Goal: Information Seeking & Learning: Learn about a topic

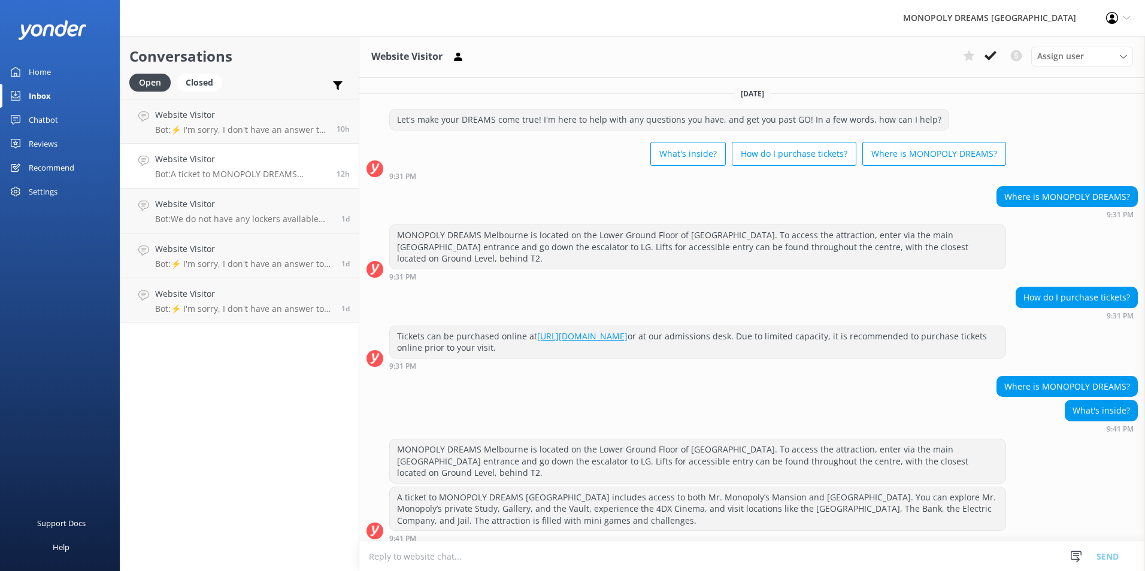
scroll to position [7, 0]
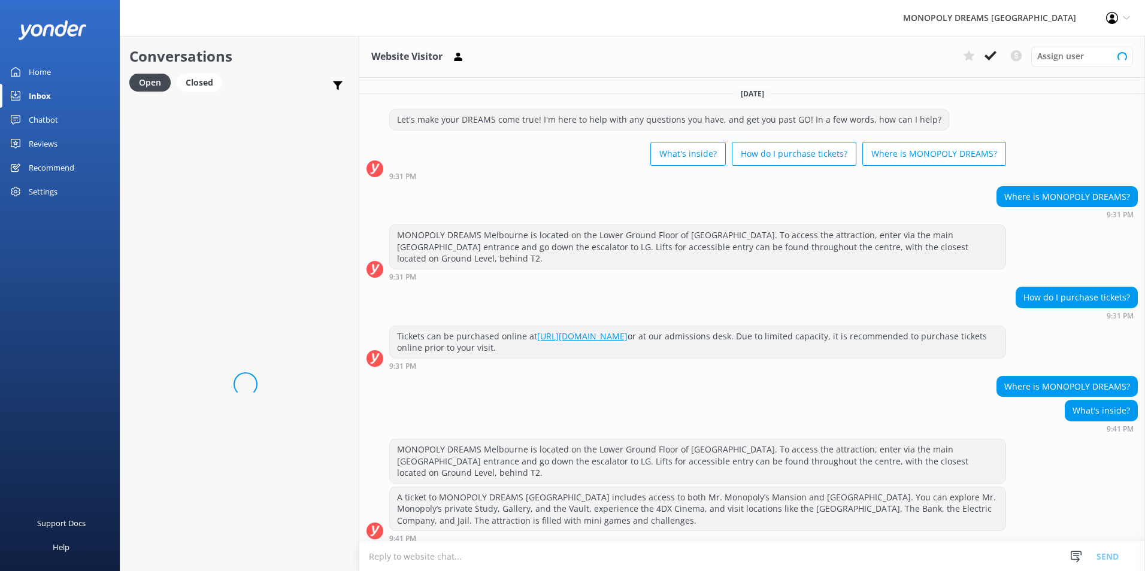
scroll to position [7, 0]
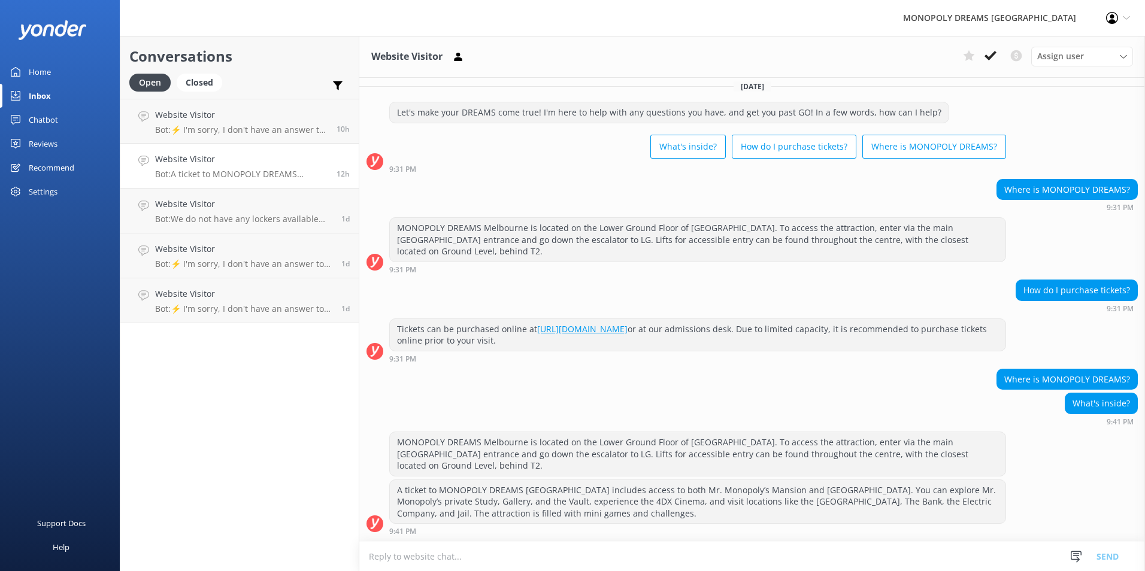
click at [59, 77] on link "Home" at bounding box center [60, 72] width 120 height 24
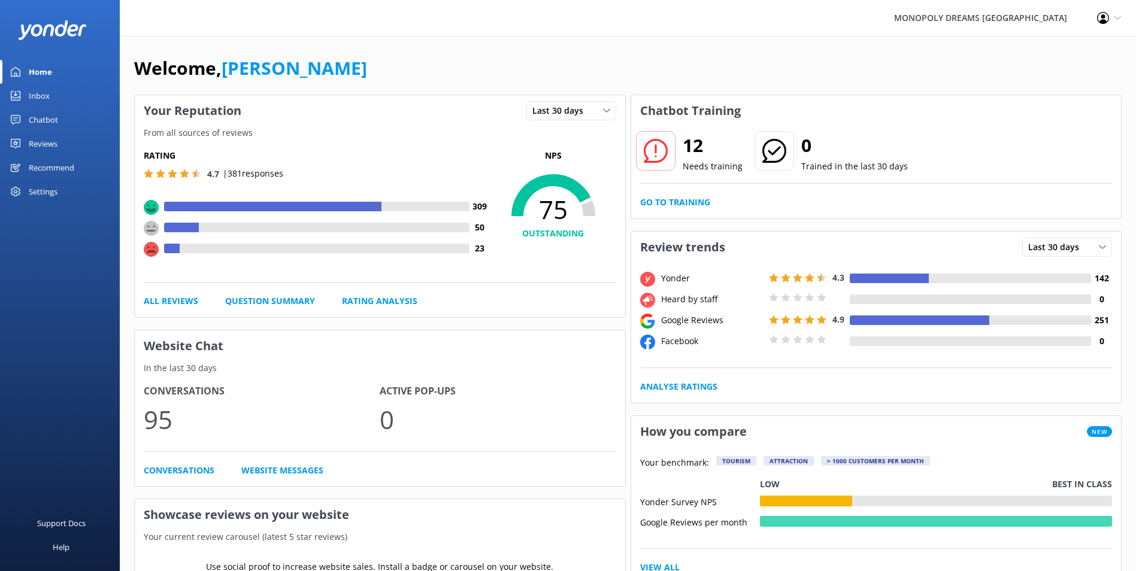
click at [574, 126] on div "Last 30 days Last 7 days Last 30 days" at bounding box center [571, 110] width 108 height 31
click at [586, 117] on span "Last 30 days" at bounding box center [561, 110] width 58 height 13
click at [577, 151] on link "Last 30 days" at bounding box center [580, 160] width 107 height 24
click at [577, 108] on span "Last 30 days" at bounding box center [561, 110] width 58 height 13
click at [577, 133] on link "Last 7 days" at bounding box center [580, 135] width 107 height 24
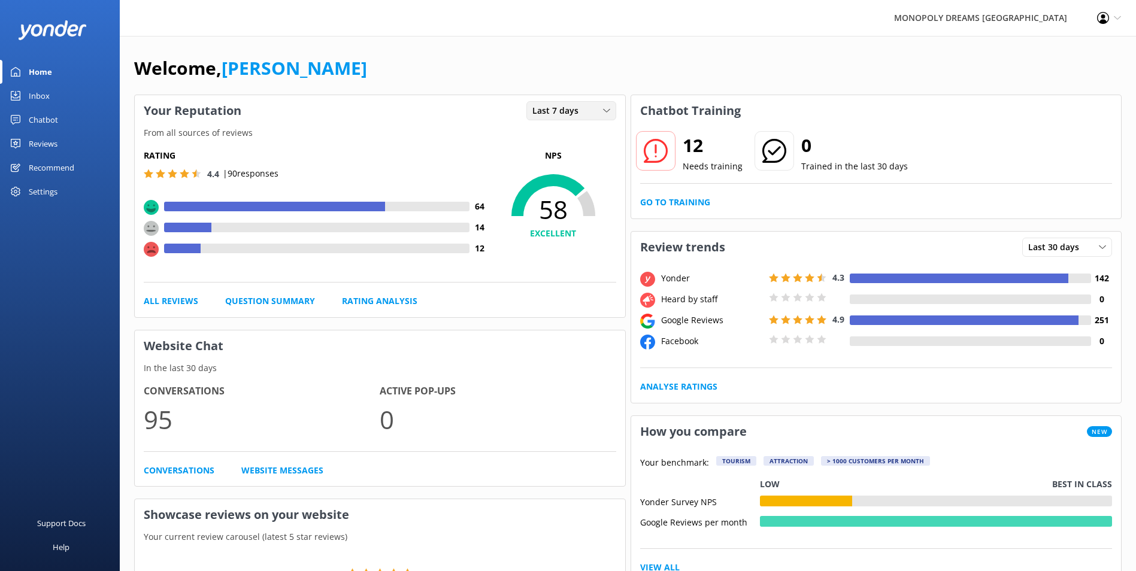
click at [583, 116] on span "Last 7 days" at bounding box center [558, 110] width 53 height 13
click at [578, 150] on link "Last 30 days" at bounding box center [580, 160] width 107 height 24
click at [646, 147] on icon at bounding box center [656, 151] width 24 height 24
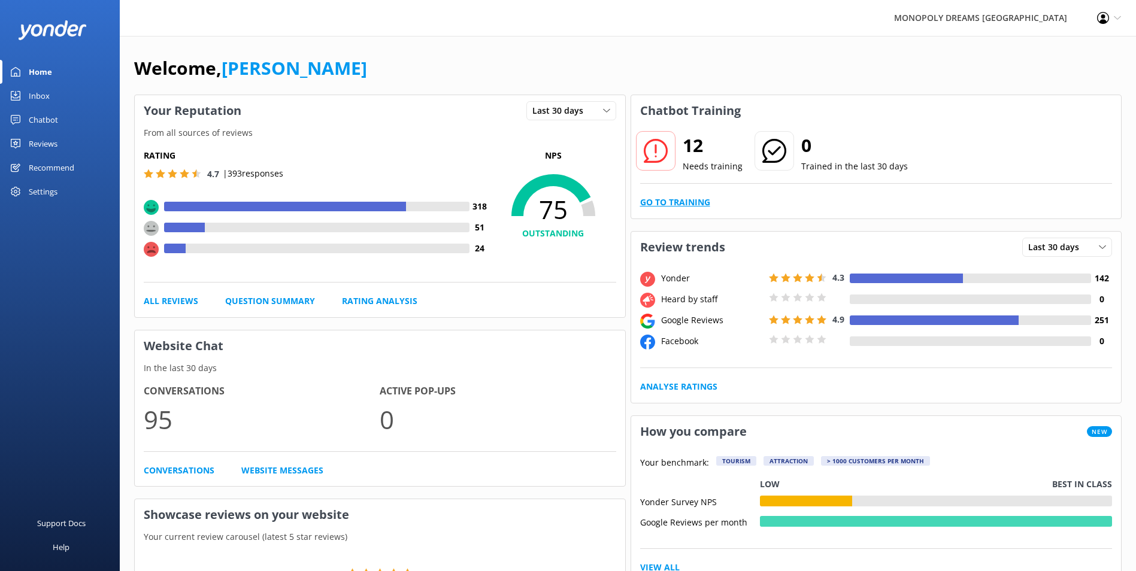
click at [657, 207] on link "Go to Training" at bounding box center [675, 202] width 70 height 13
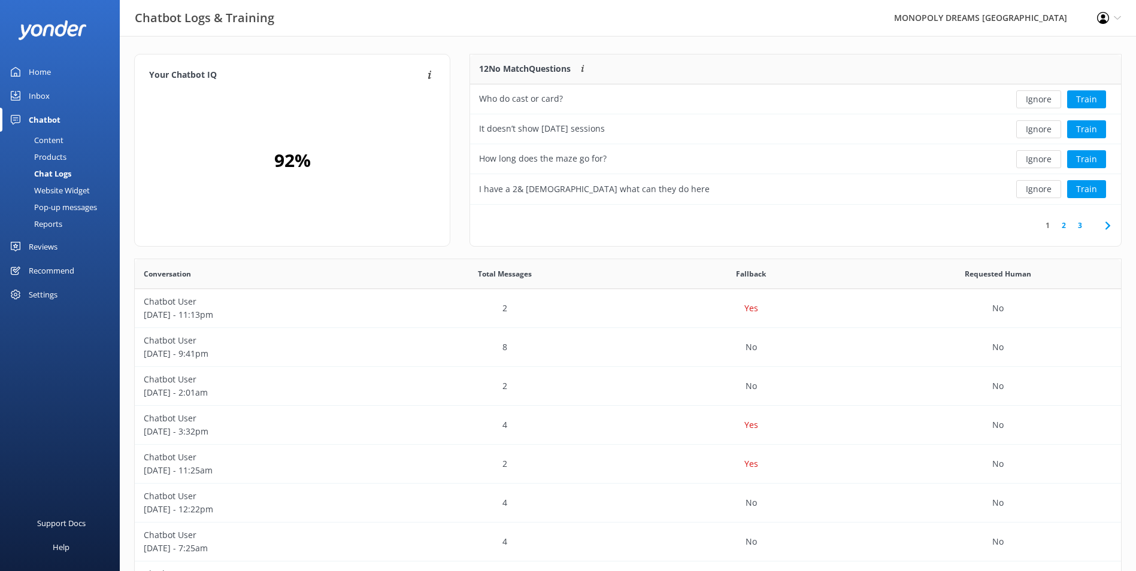
scroll to position [10, 10]
click at [1048, 103] on button "Ignore" at bounding box center [1038, 99] width 45 height 18
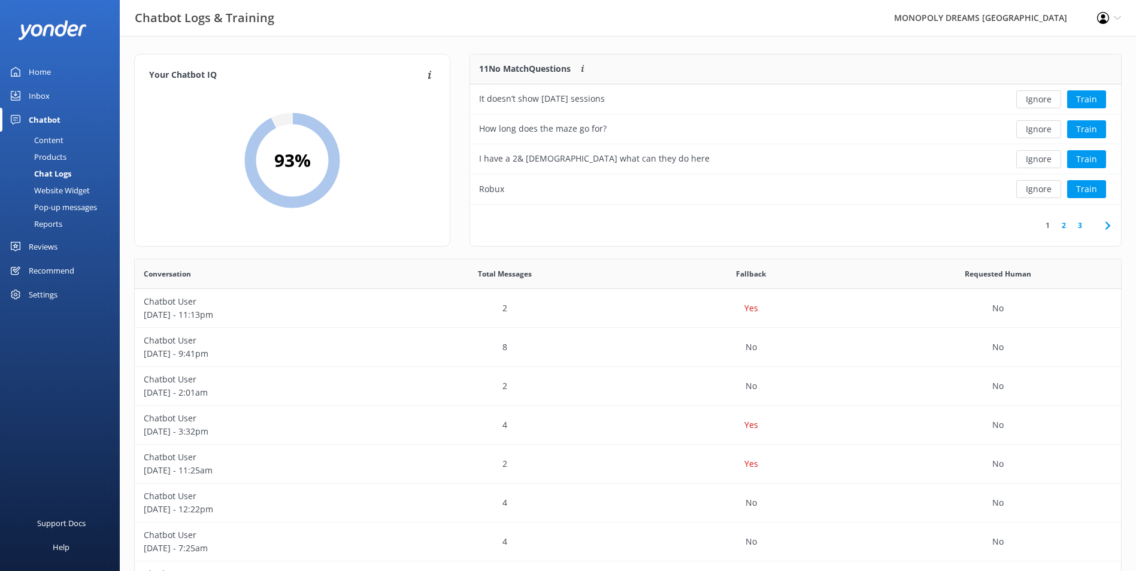
click at [1048, 103] on button "Ignore" at bounding box center [1038, 99] width 45 height 18
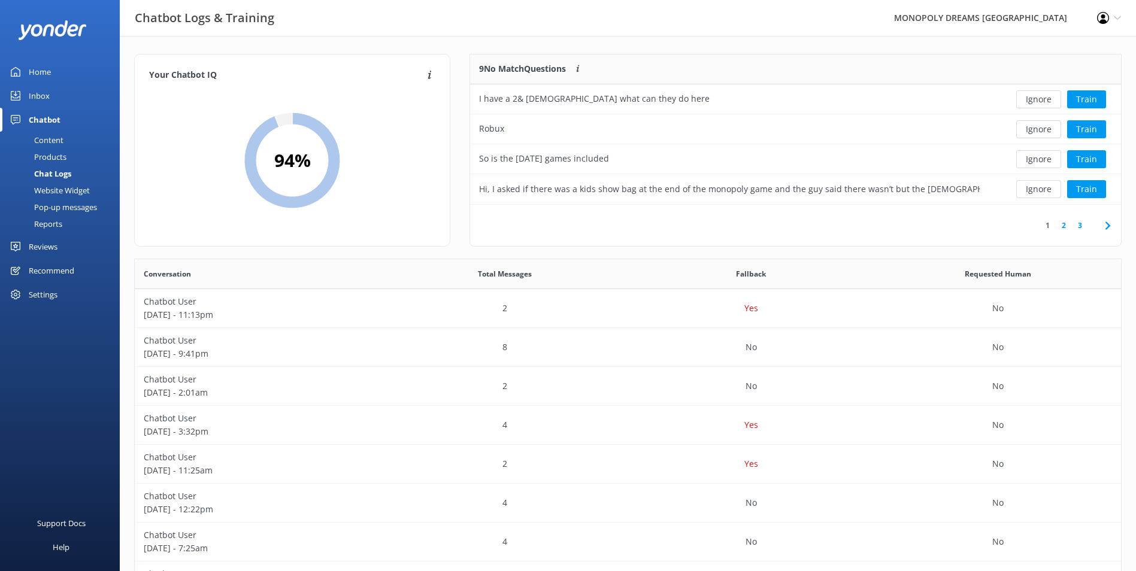
click at [1048, 103] on button "Ignore" at bounding box center [1038, 99] width 45 height 18
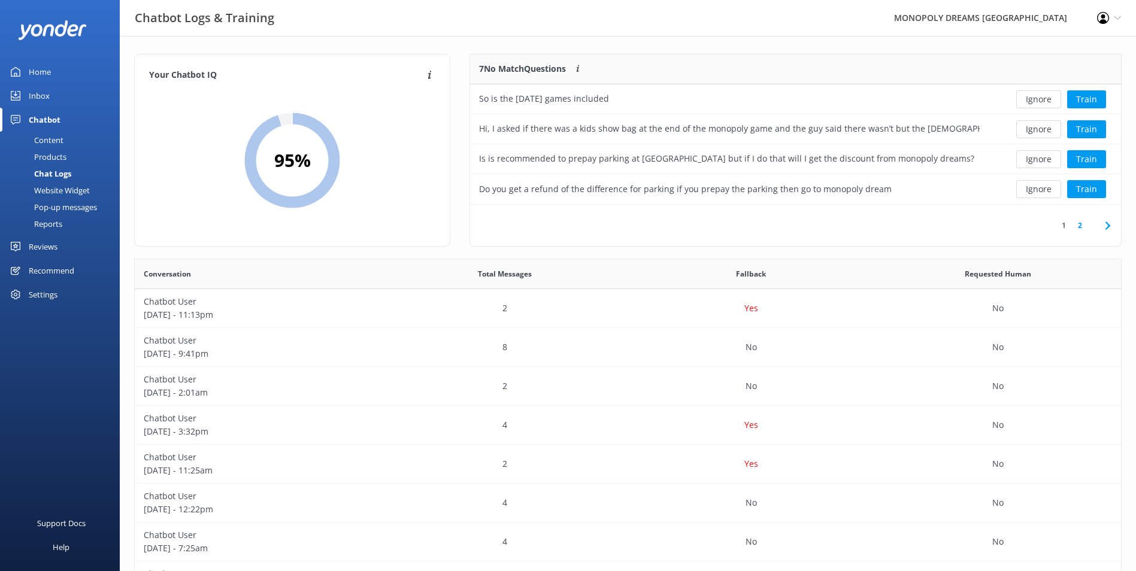
click at [1048, 103] on button "Ignore" at bounding box center [1038, 99] width 45 height 18
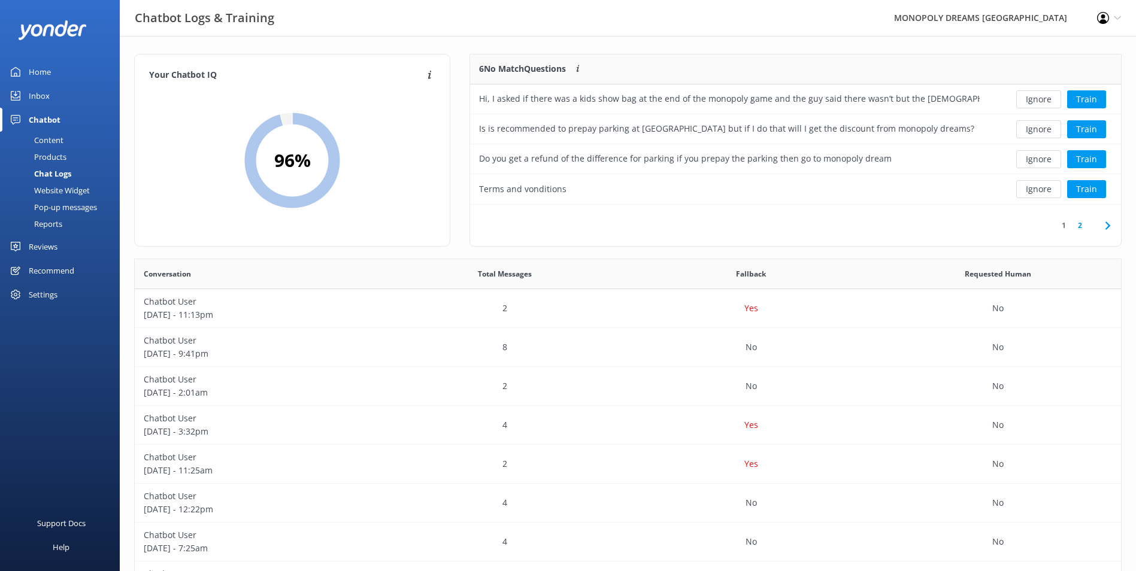
click at [1048, 103] on button "Ignore" at bounding box center [1038, 99] width 45 height 18
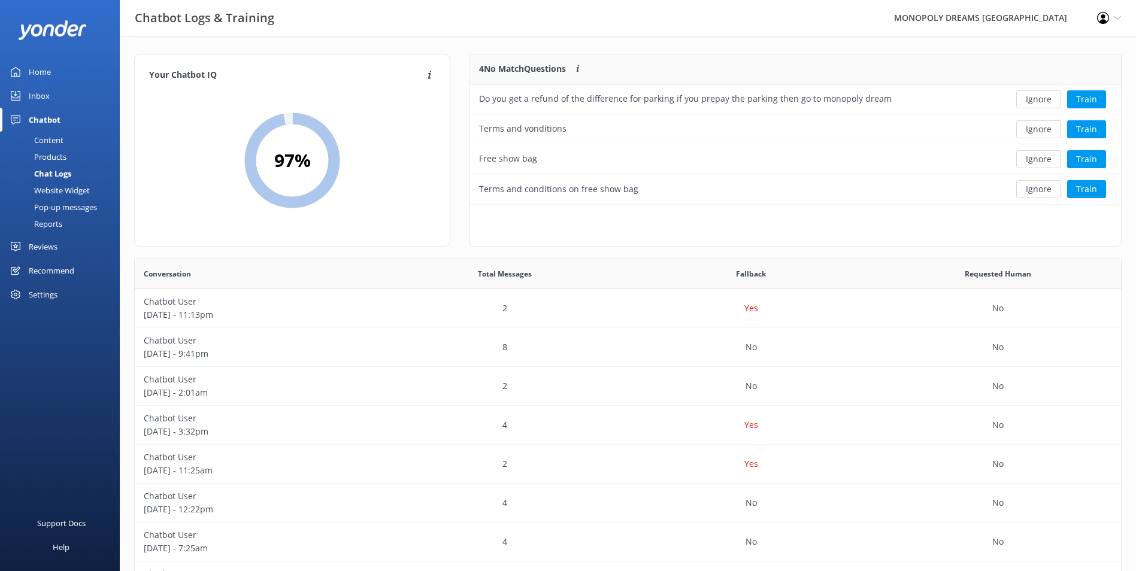
click at [46, 116] on div "Chatbot" at bounding box center [45, 120] width 32 height 24
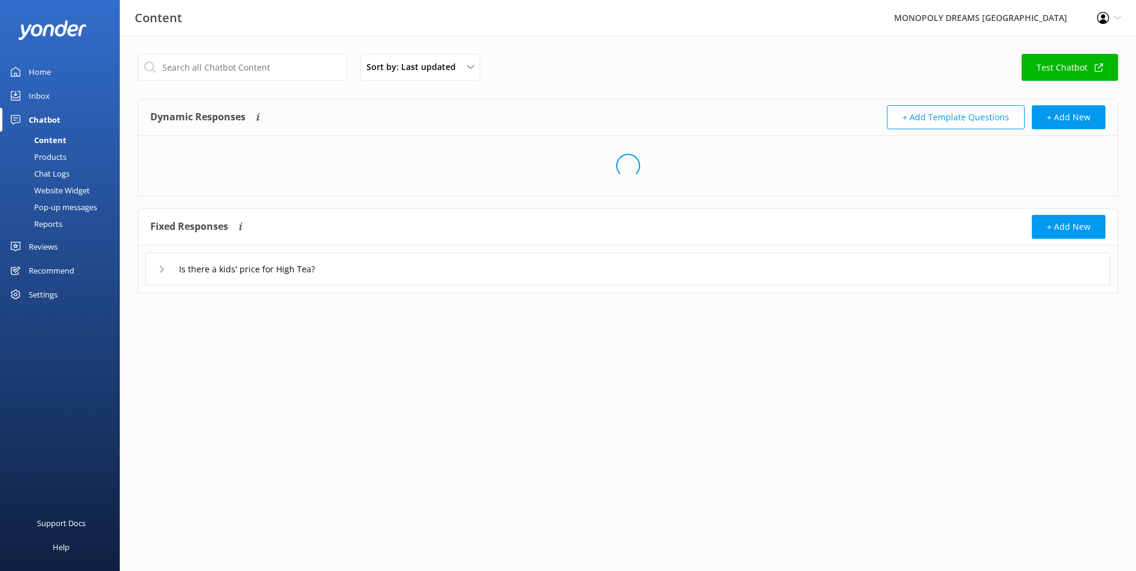
click at [46, 102] on div "Inbox" at bounding box center [39, 96] width 21 height 24
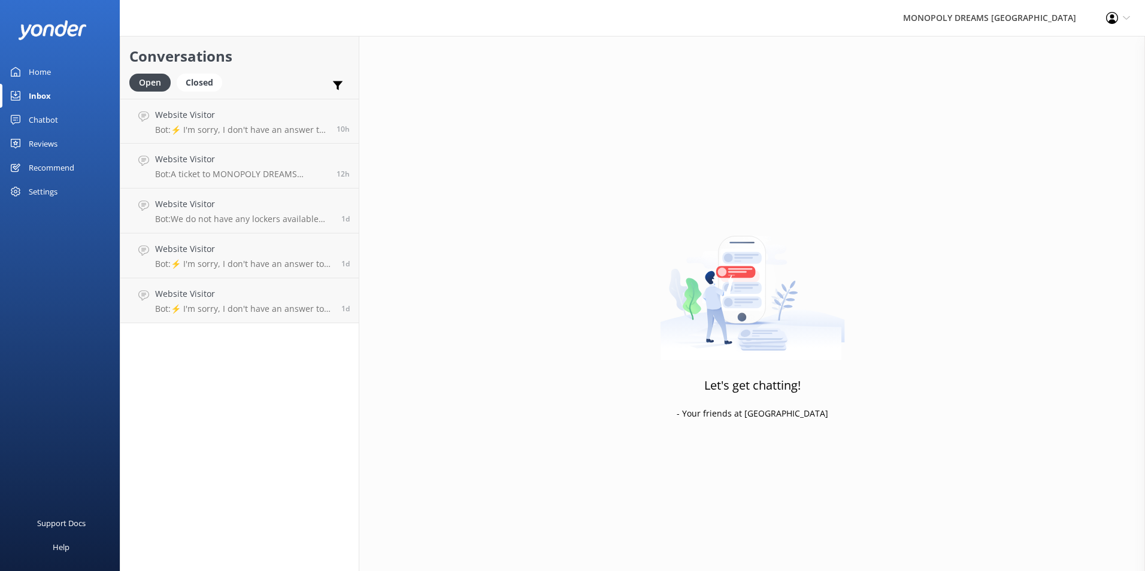
click at [49, 141] on div "Reviews" at bounding box center [43, 144] width 29 height 24
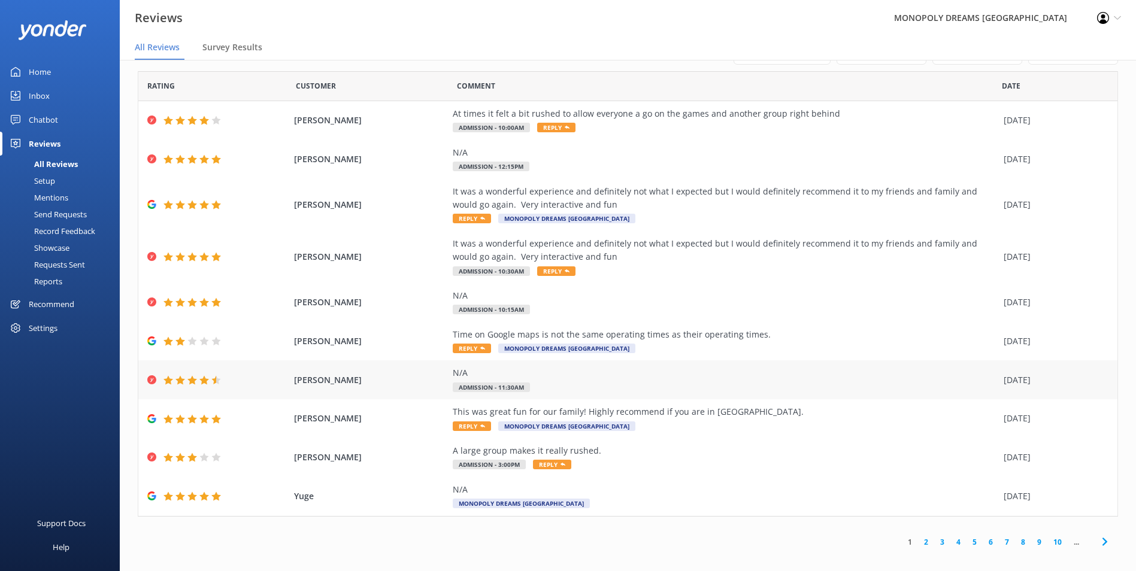
scroll to position [24, 0]
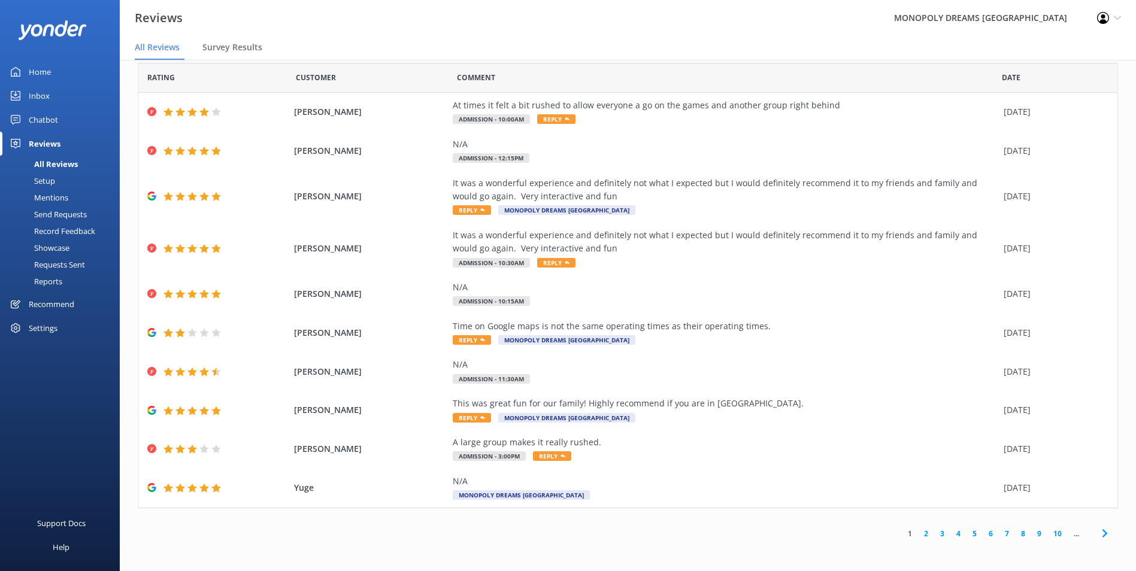
click at [921, 538] on link "2" at bounding box center [926, 533] width 16 height 11
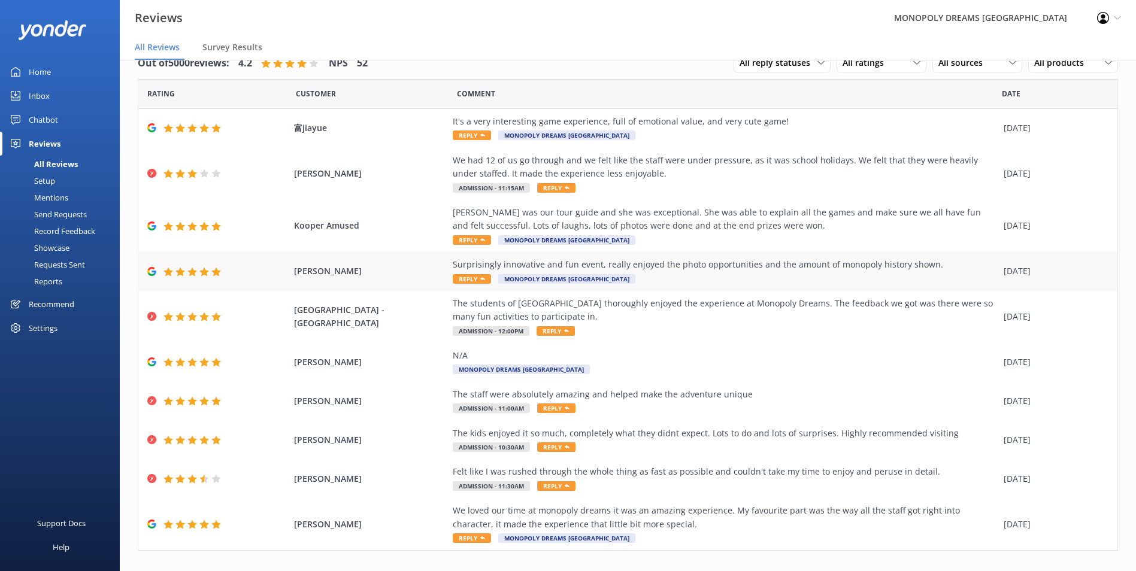
scroll to position [43, 0]
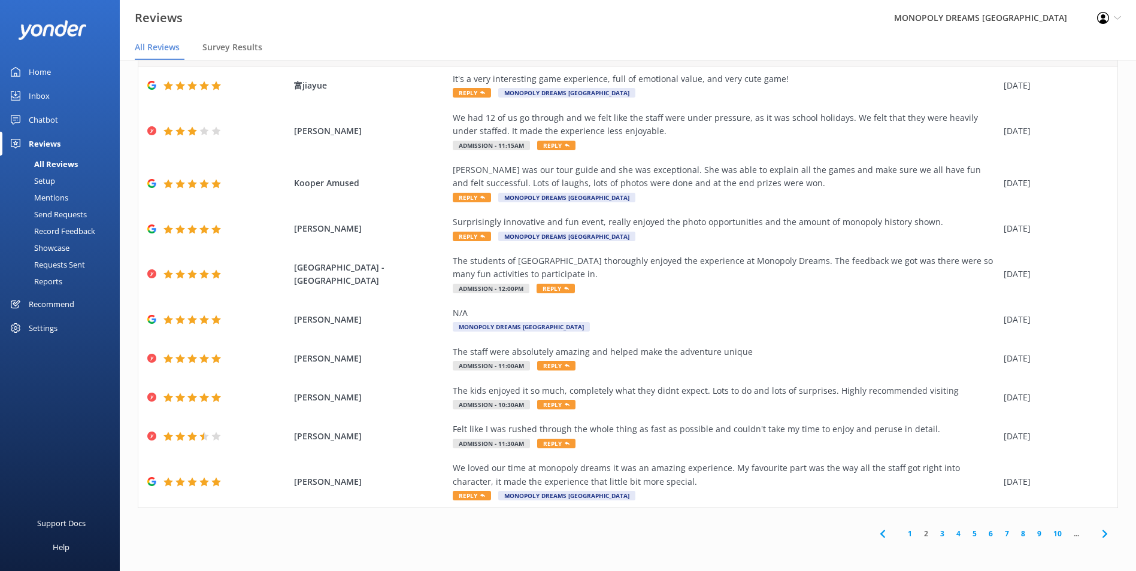
click at [939, 533] on link "3" at bounding box center [942, 533] width 16 height 11
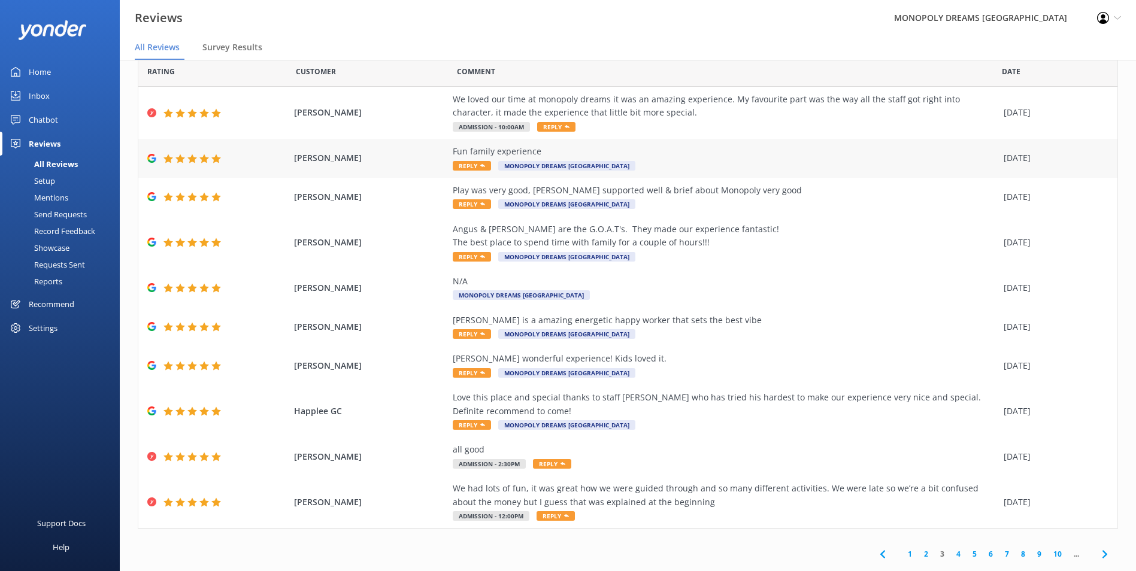
scroll to position [43, 0]
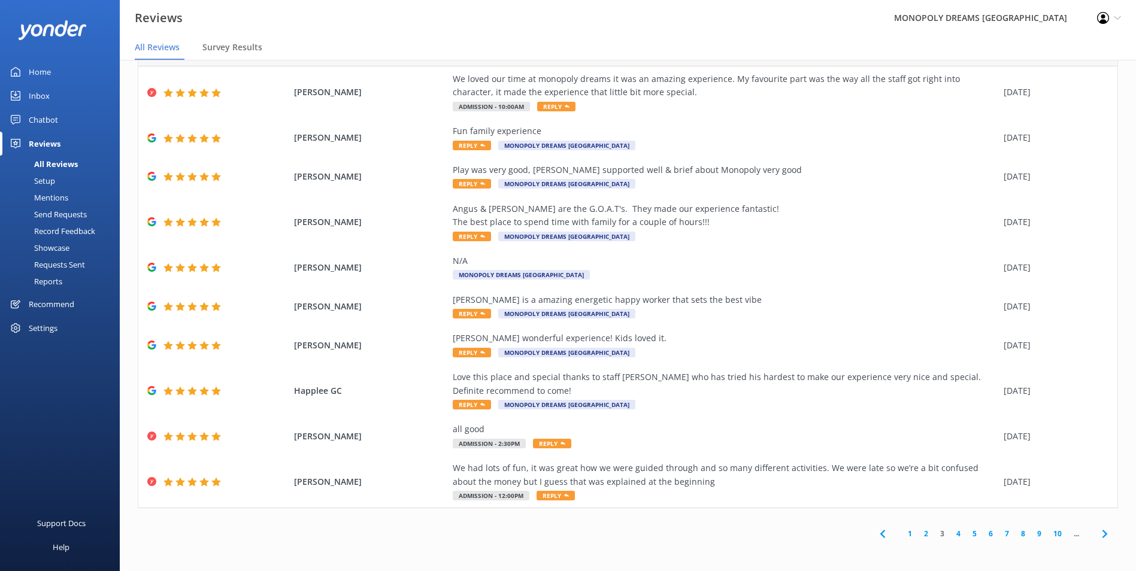
click at [950, 534] on link "4" at bounding box center [958, 533] width 16 height 11
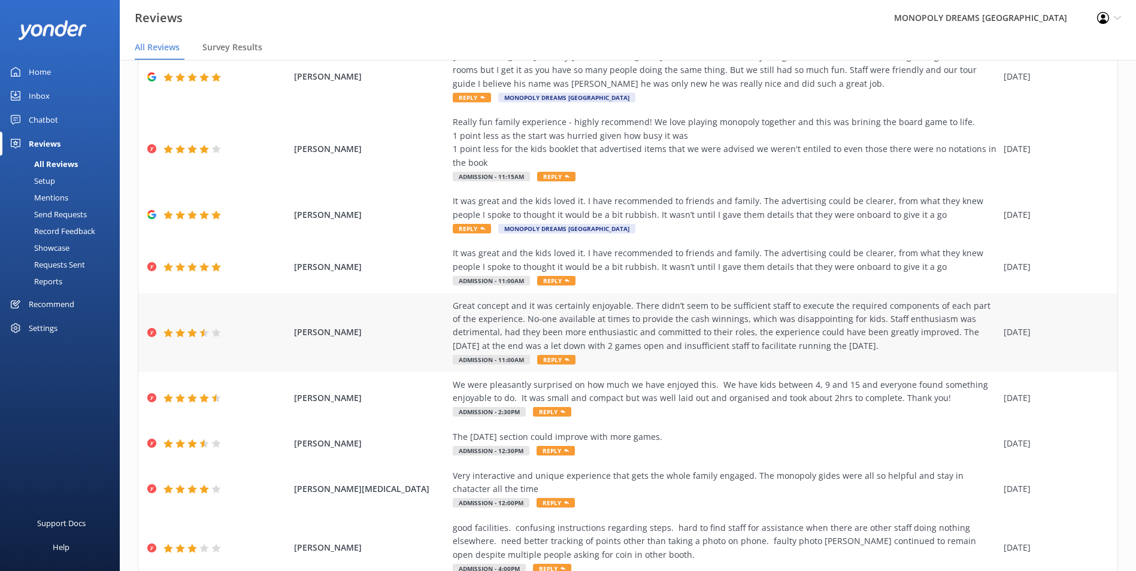
scroll to position [177, 0]
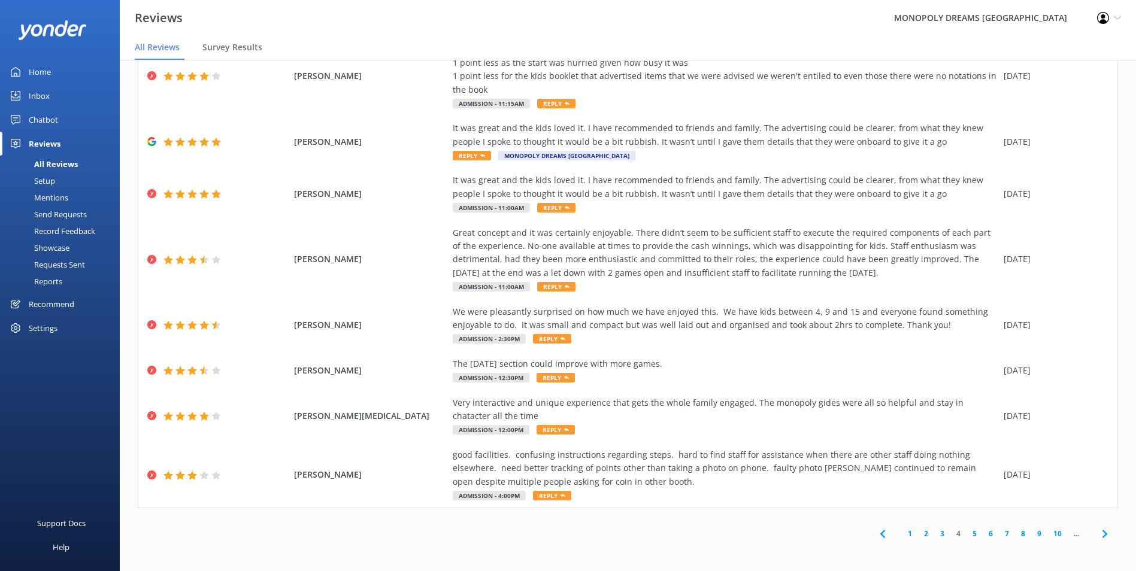
click at [966, 538] on link "5" at bounding box center [974, 533] width 16 height 11
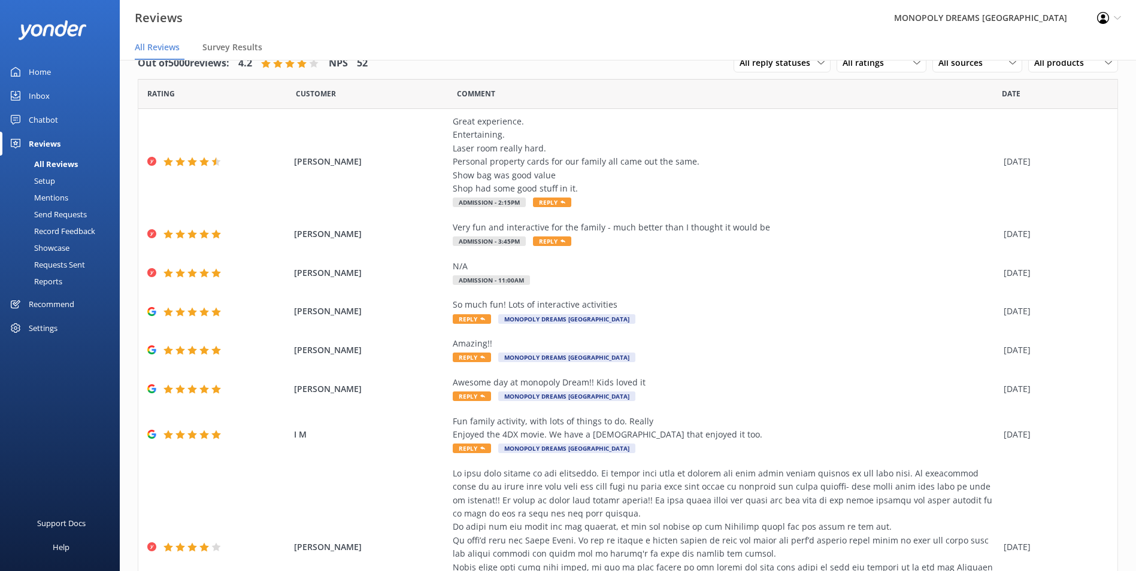
click at [34, 74] on div "Home" at bounding box center [40, 72] width 22 height 24
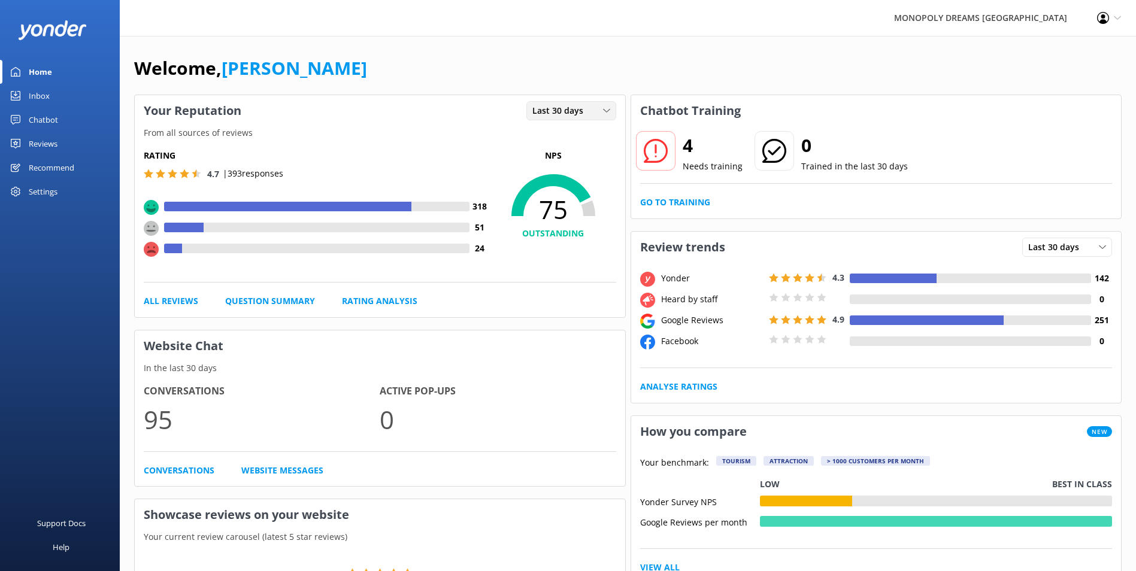
click at [582, 111] on span "Last 30 days" at bounding box center [561, 110] width 58 height 13
click at [586, 136] on link "Last 7 days" at bounding box center [580, 135] width 107 height 24
click at [606, 110] on icon at bounding box center [606, 110] width 7 height 7
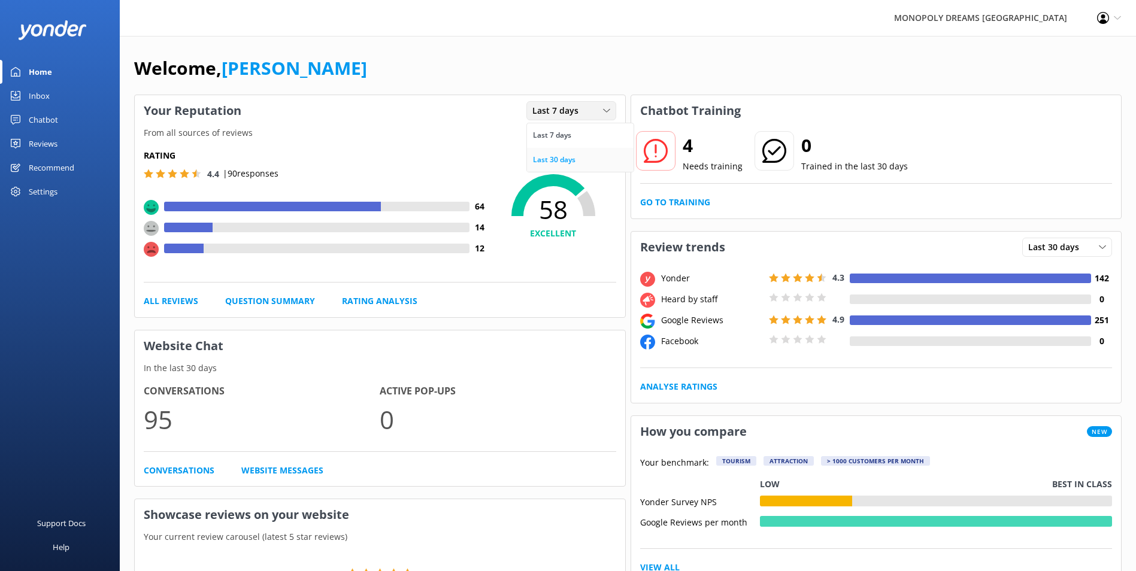
click at [578, 159] on link "Last 30 days" at bounding box center [580, 160] width 107 height 24
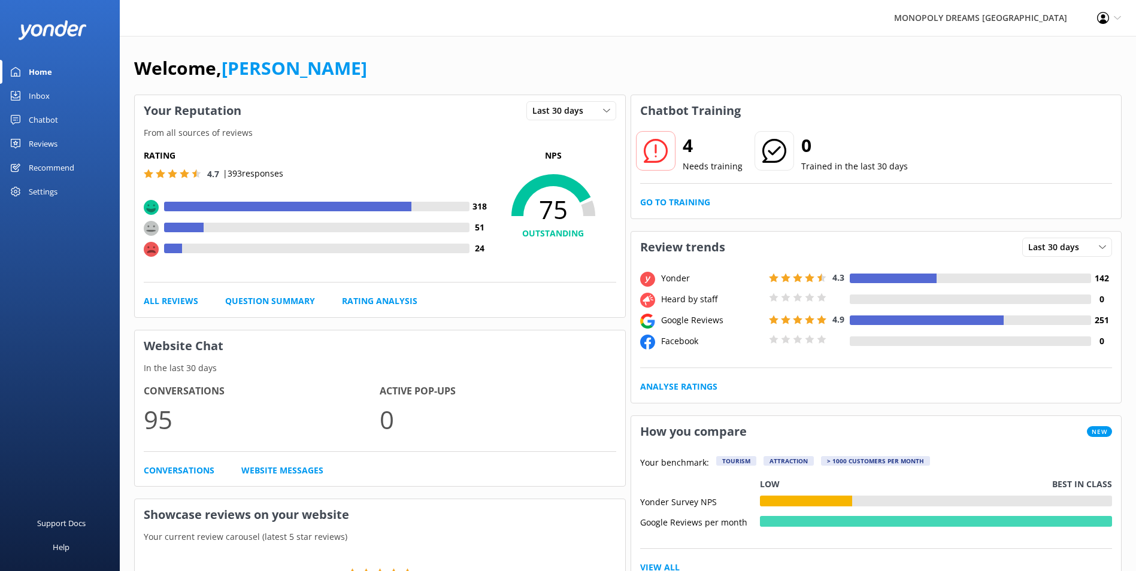
click at [49, 90] on div "Inbox" at bounding box center [39, 96] width 21 height 24
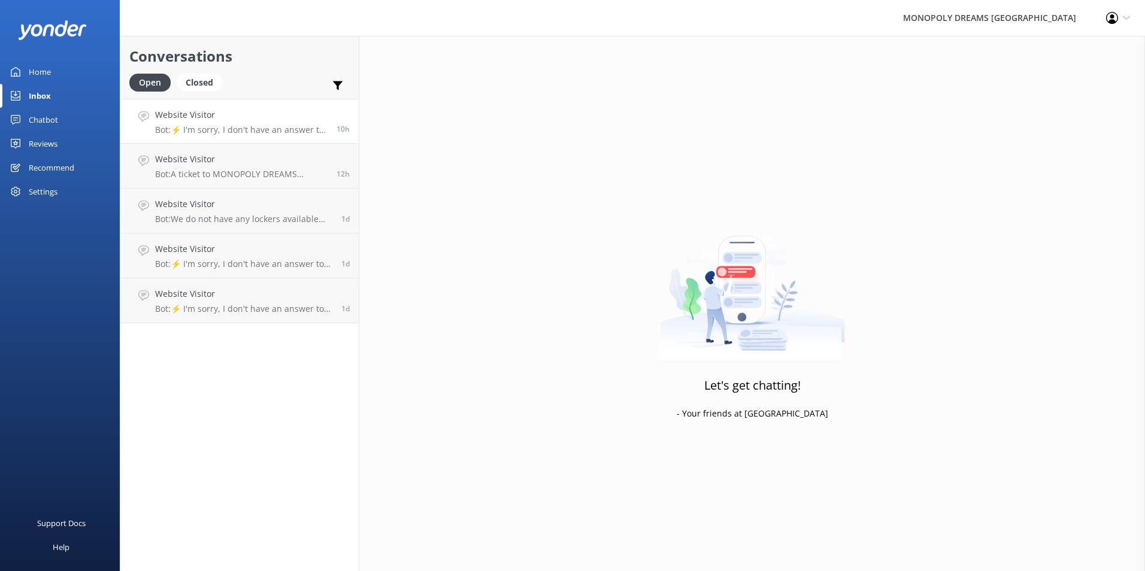
click at [257, 136] on link "Website Visitor Bot: ⚡ I'm sorry, I don't have an answer to your question. Coul…" at bounding box center [239, 121] width 238 height 45
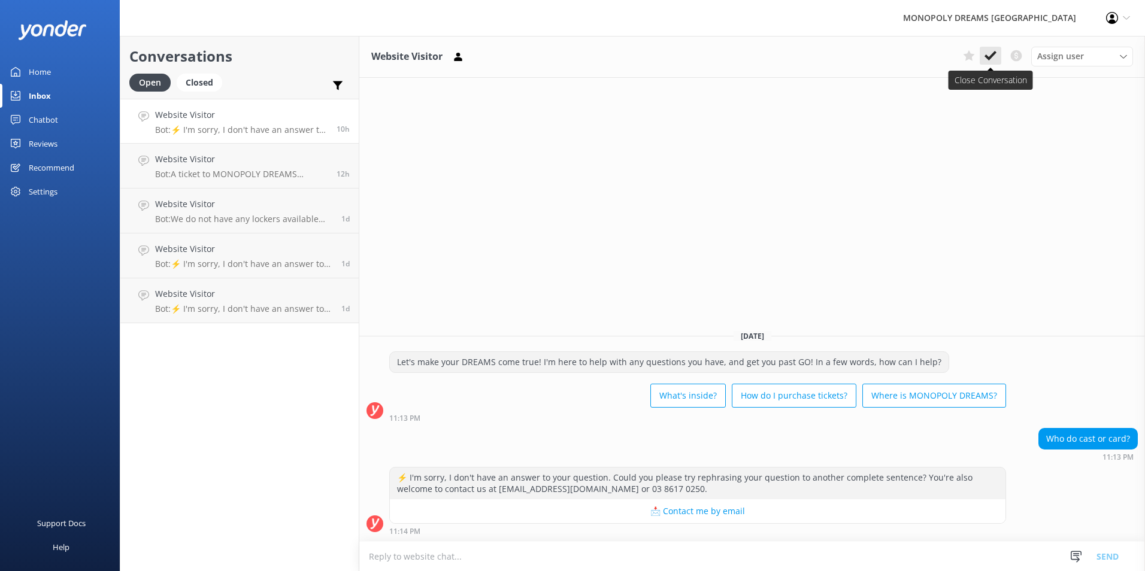
click at [986, 54] on icon at bounding box center [990, 56] width 12 height 12
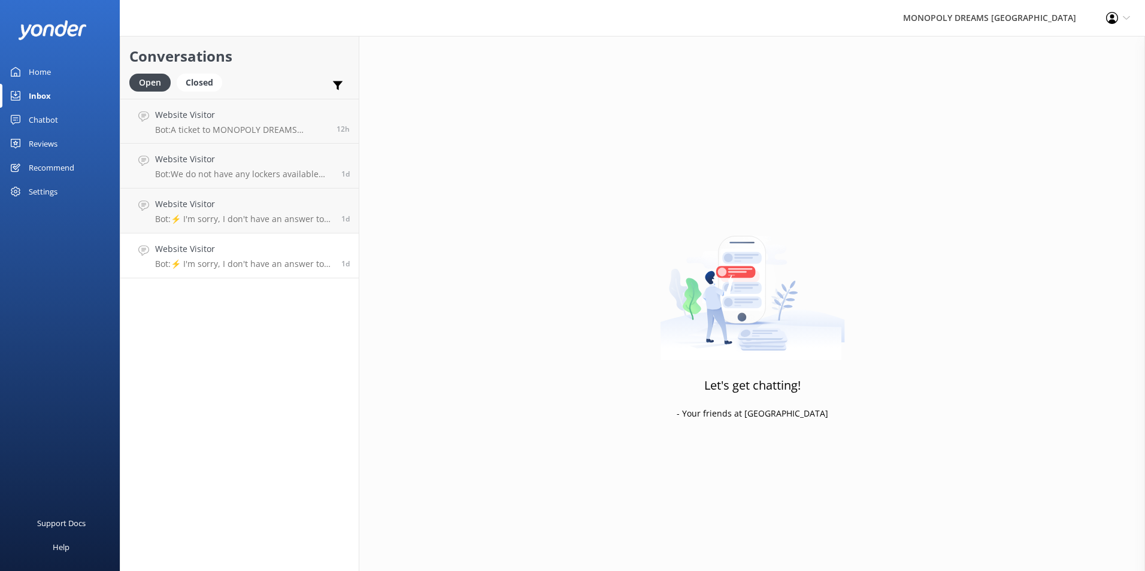
click at [267, 263] on p "Bot: ⚡ I'm sorry, I don't have an answer to your question. Could you please try…" at bounding box center [243, 264] width 177 height 11
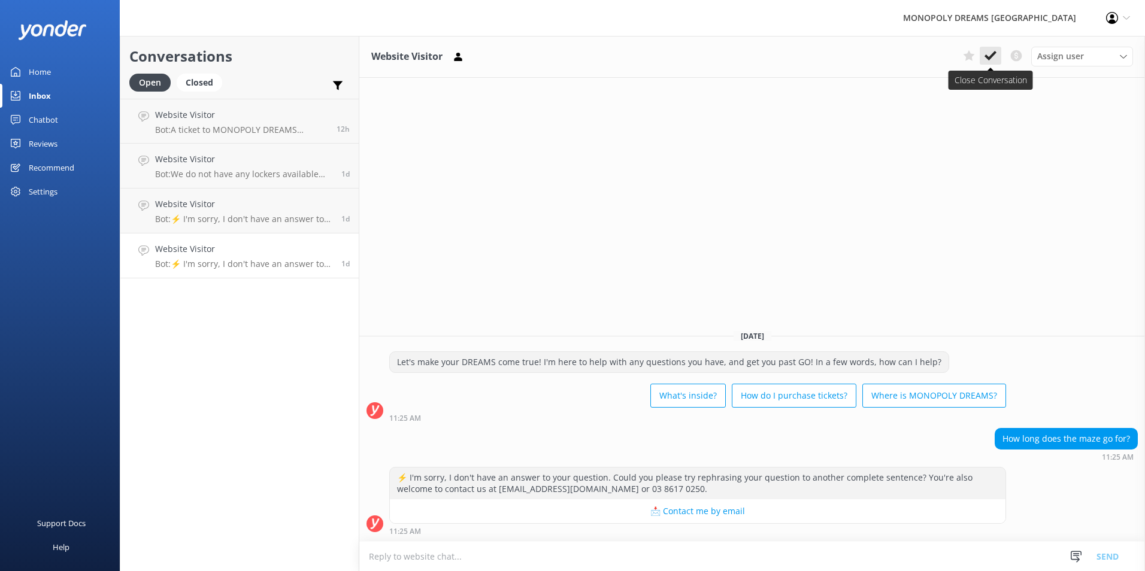
click at [990, 53] on icon at bounding box center [990, 56] width 12 height 12
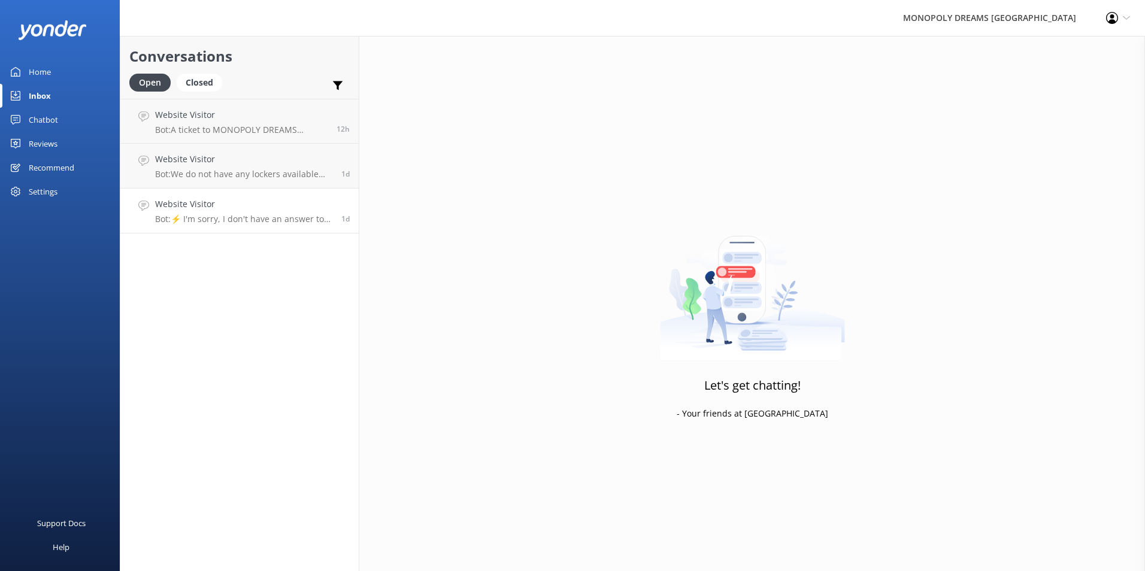
click at [289, 213] on div "Website Visitor Bot: ⚡ I'm sorry, I don't have an answer to your question. Coul…" at bounding box center [243, 211] width 177 height 26
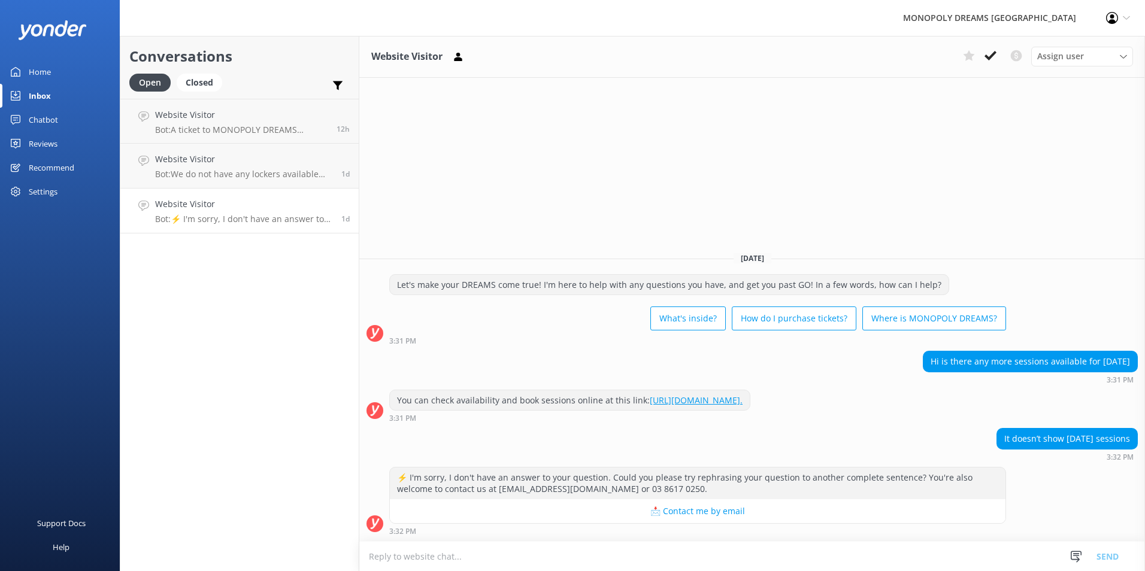
click at [44, 116] on div "Chatbot" at bounding box center [43, 120] width 29 height 24
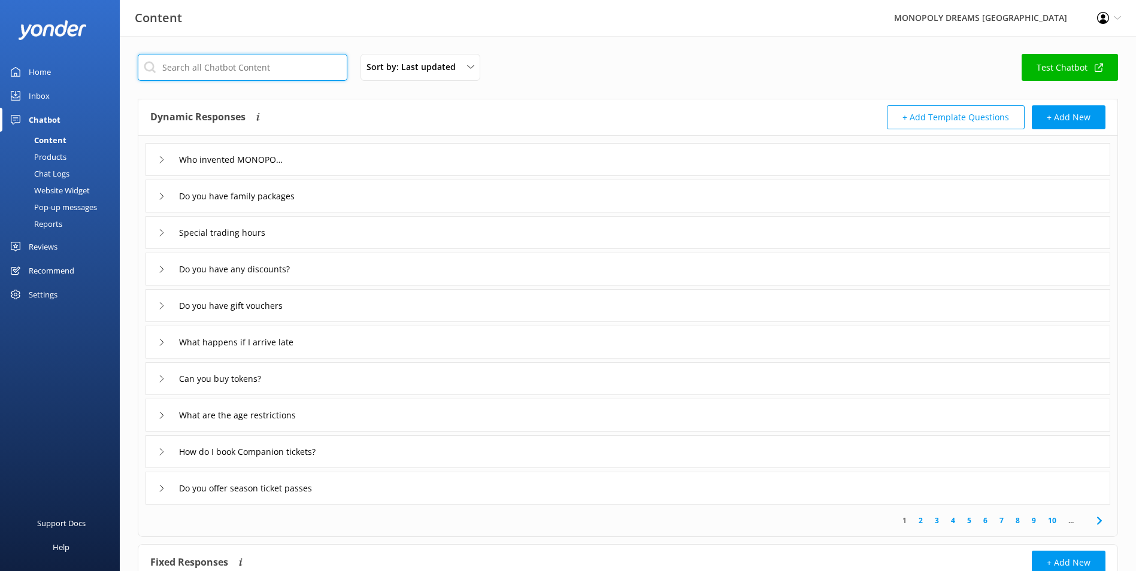
click at [307, 69] on input "text" at bounding box center [243, 67] width 210 height 27
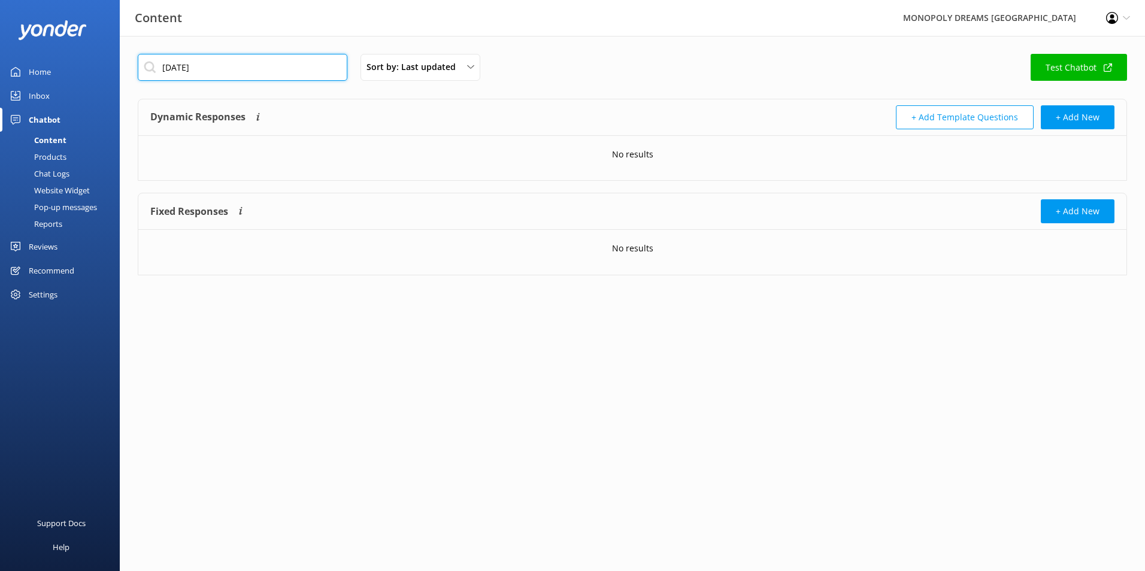
drag, startPoint x: 234, startPoint y: 59, endPoint x: 128, endPoint y: 63, distance: 106.1
click at [128, 63] on div "[DATE] Sort by: Last updated Title (A-Z) Last updated Test Chatbot Dynamic Resp…" at bounding box center [632, 173] width 1025 height 275
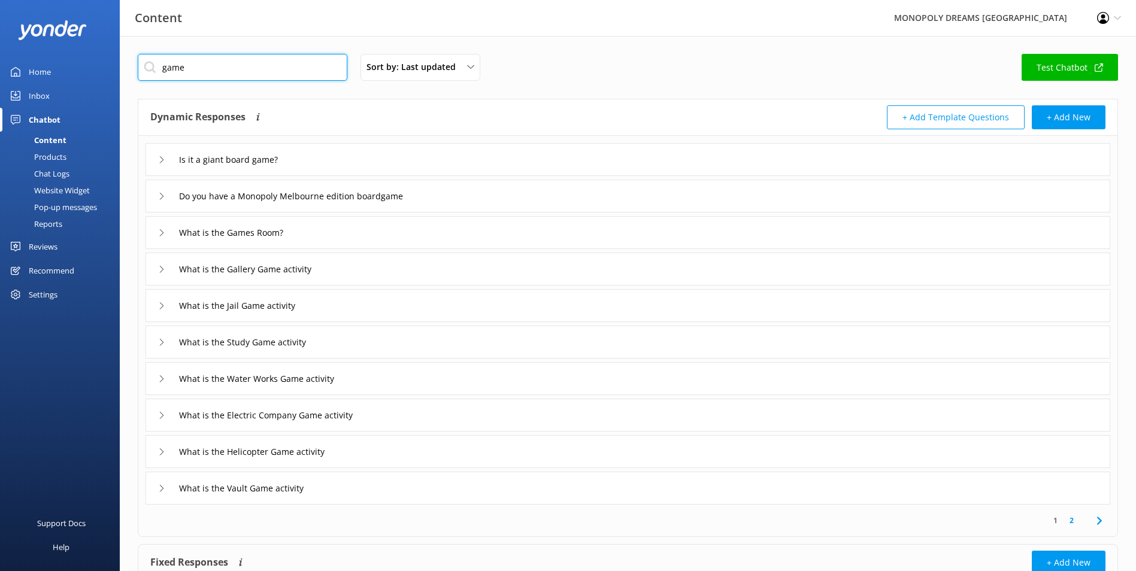
type input "game"
click at [1073, 62] on link "Test Chatbot" at bounding box center [1070, 67] width 96 height 27
click at [53, 95] on link "Inbox" at bounding box center [60, 96] width 120 height 24
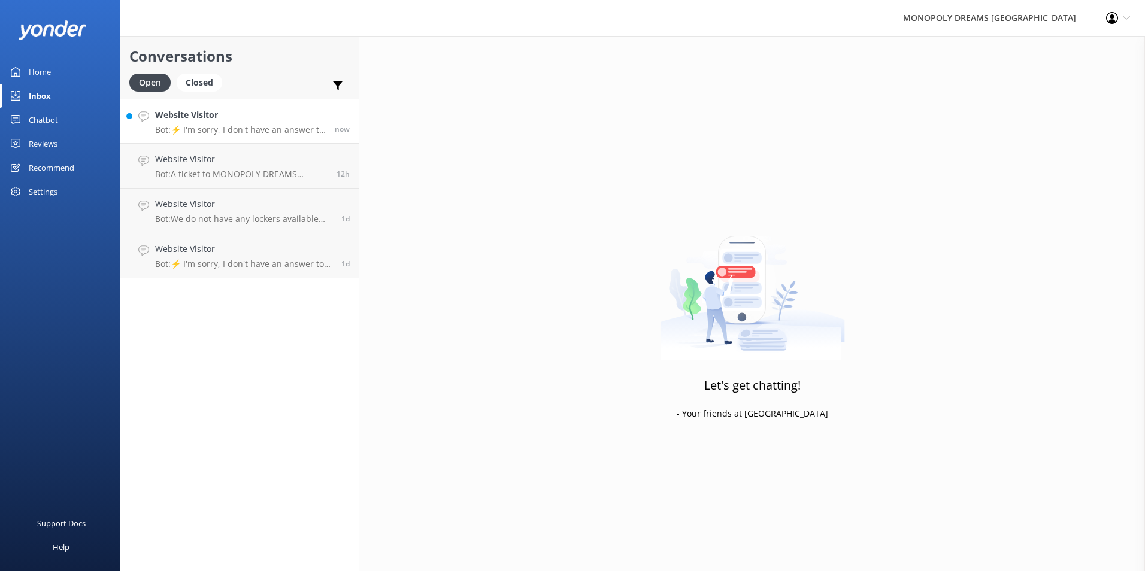
click at [262, 126] on p "Bot: ⚡ I'm sorry, I don't have an answer to your question. Could you please try…" at bounding box center [240, 130] width 171 height 11
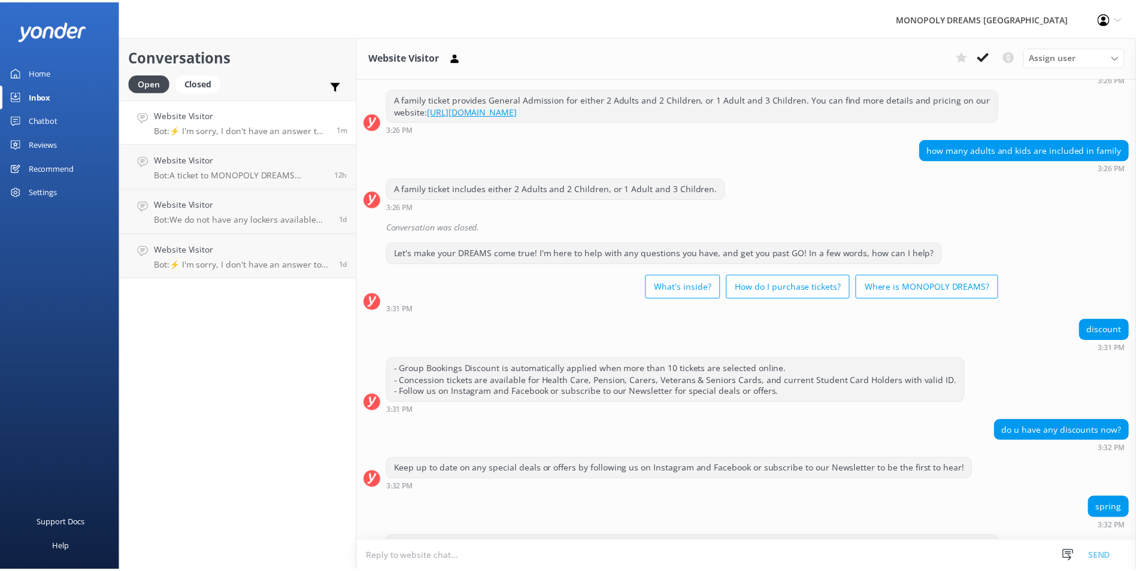
scroll to position [1718, 0]
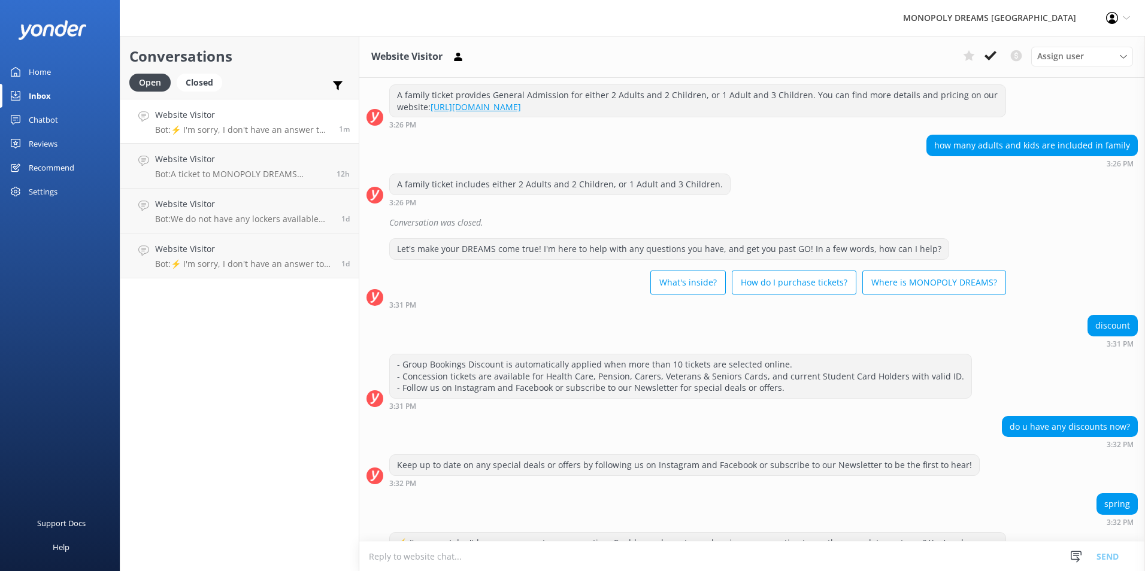
click at [40, 119] on div "Chatbot" at bounding box center [43, 120] width 29 height 24
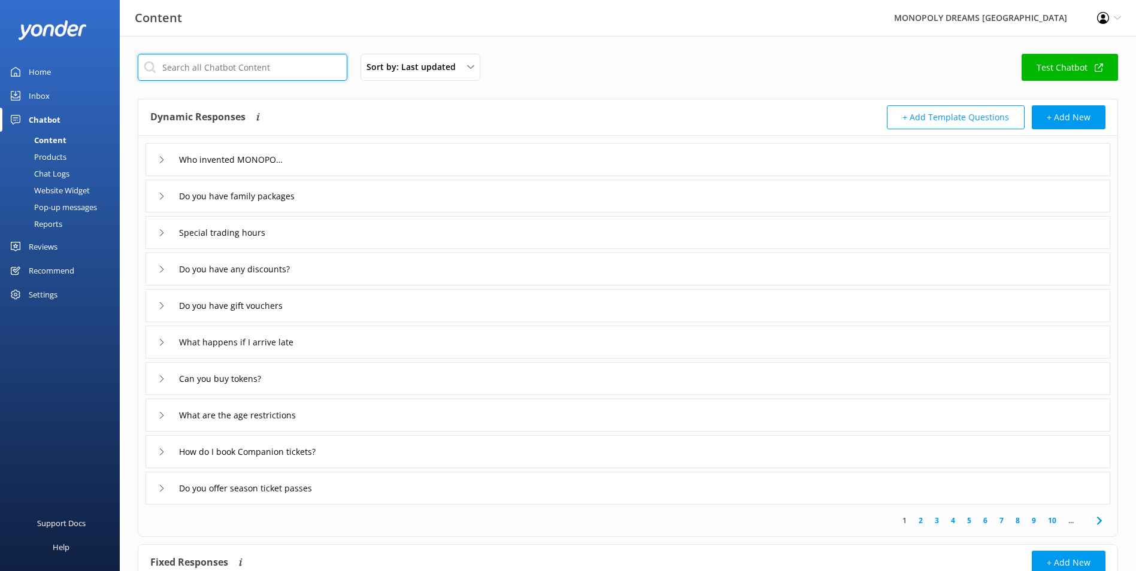
click at [241, 74] on input "text" at bounding box center [243, 67] width 210 height 27
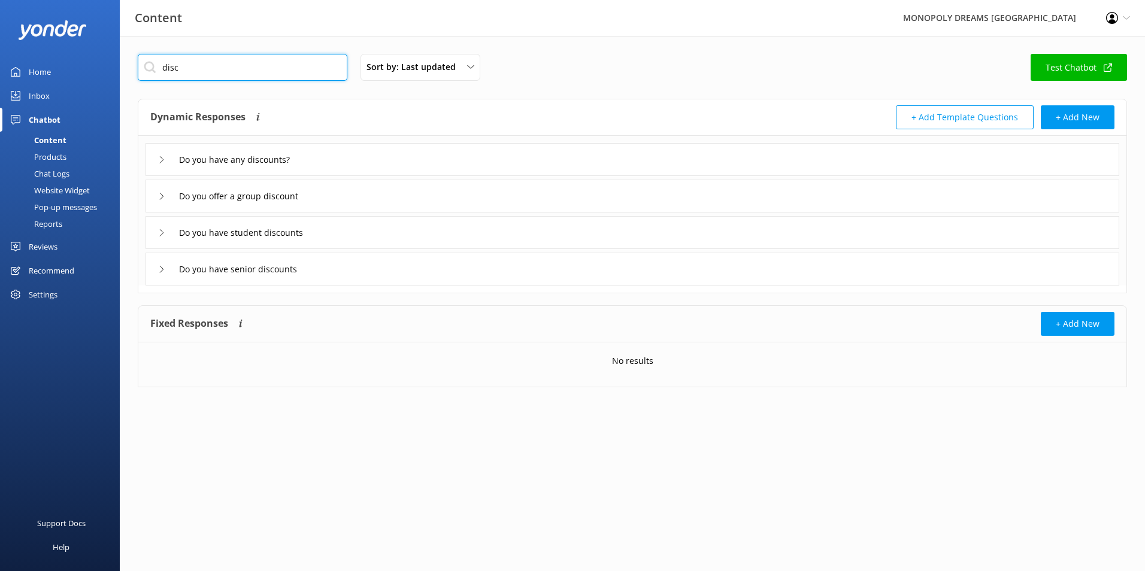
type input "disc"
click at [404, 172] on div "Do you have any discounts?" at bounding box center [633, 159] width 974 height 33
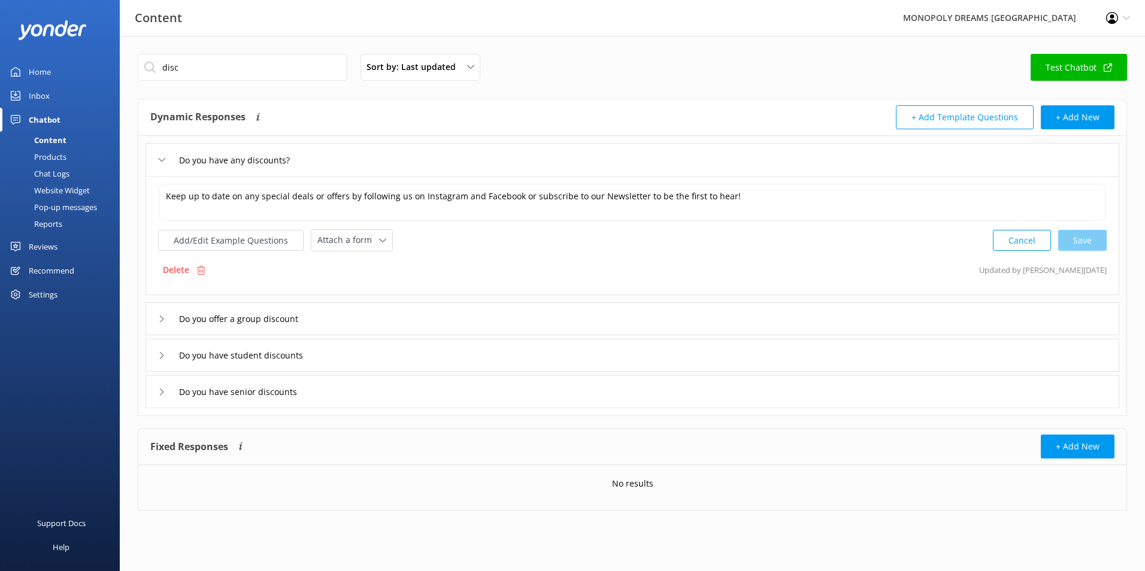
click at [531, 337] on div "Do you have any discounts? Keep up to date on any special deals or offers by fo…" at bounding box center [632, 272] width 988 height 272
click at [522, 354] on div "Do you have student discounts" at bounding box center [633, 355] width 974 height 33
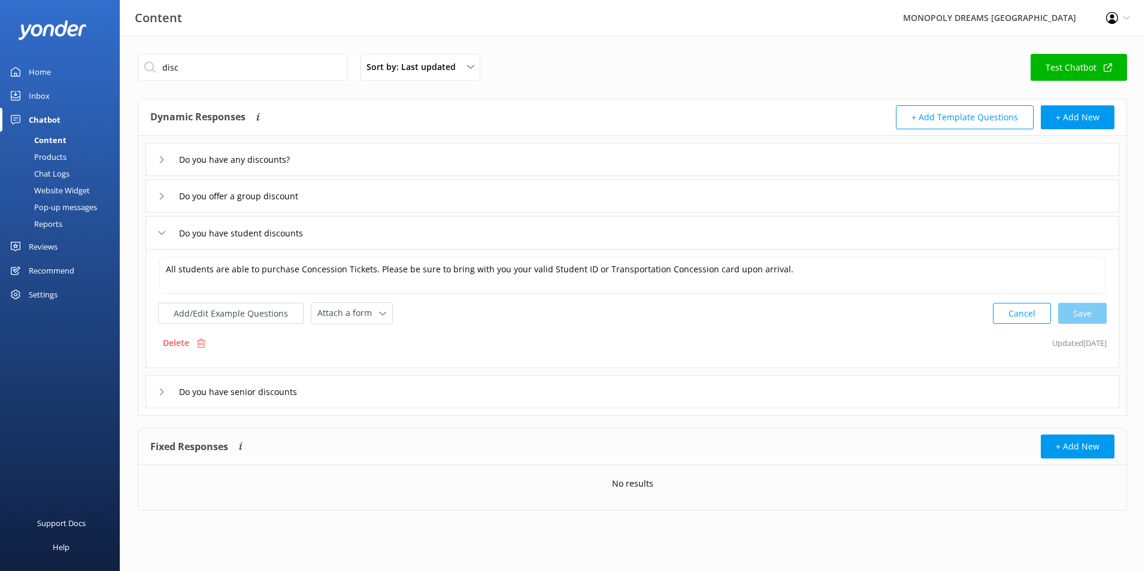
click at [512, 378] on div "Do you have senior discounts" at bounding box center [633, 391] width 974 height 33
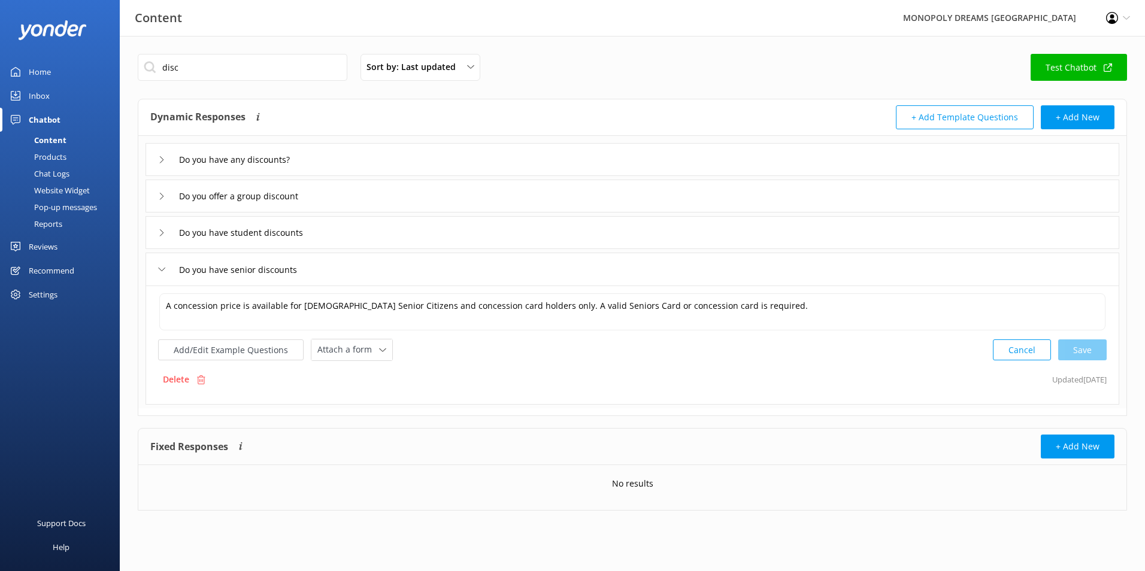
click at [326, 167] on div "Do you have any discounts?" at bounding box center [633, 159] width 974 height 33
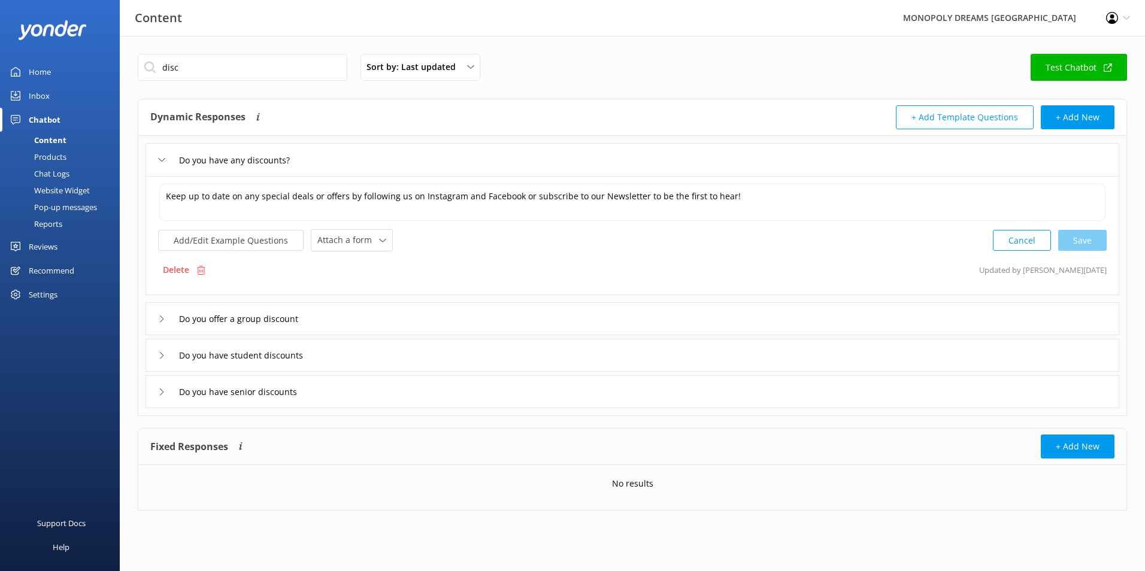
click at [522, 314] on div "Do you offer a group discount" at bounding box center [633, 318] width 974 height 33
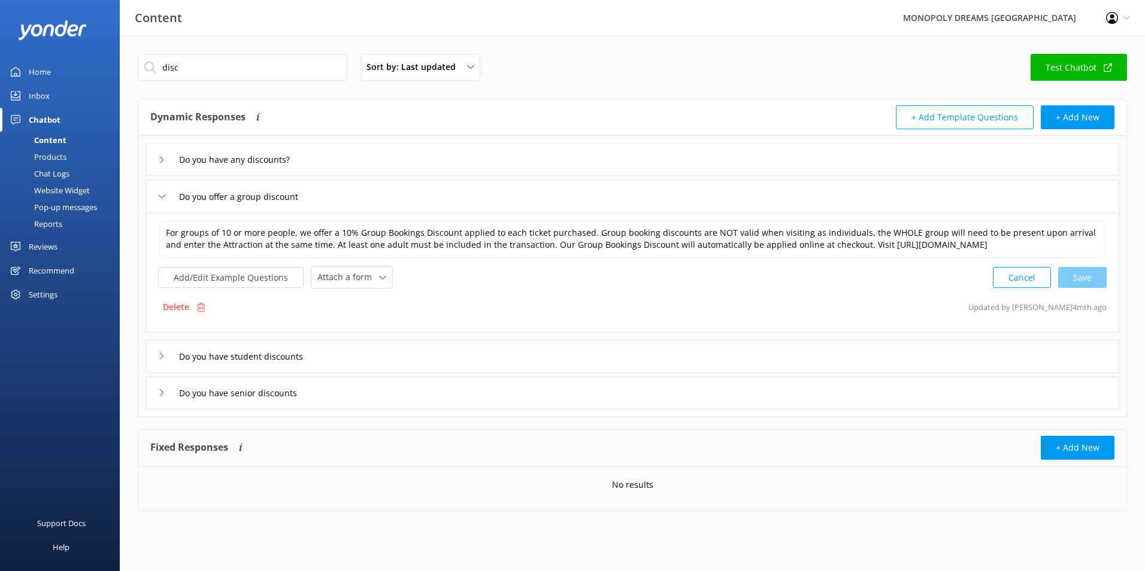
click at [493, 351] on div "Do you have student discounts" at bounding box center [633, 356] width 974 height 33
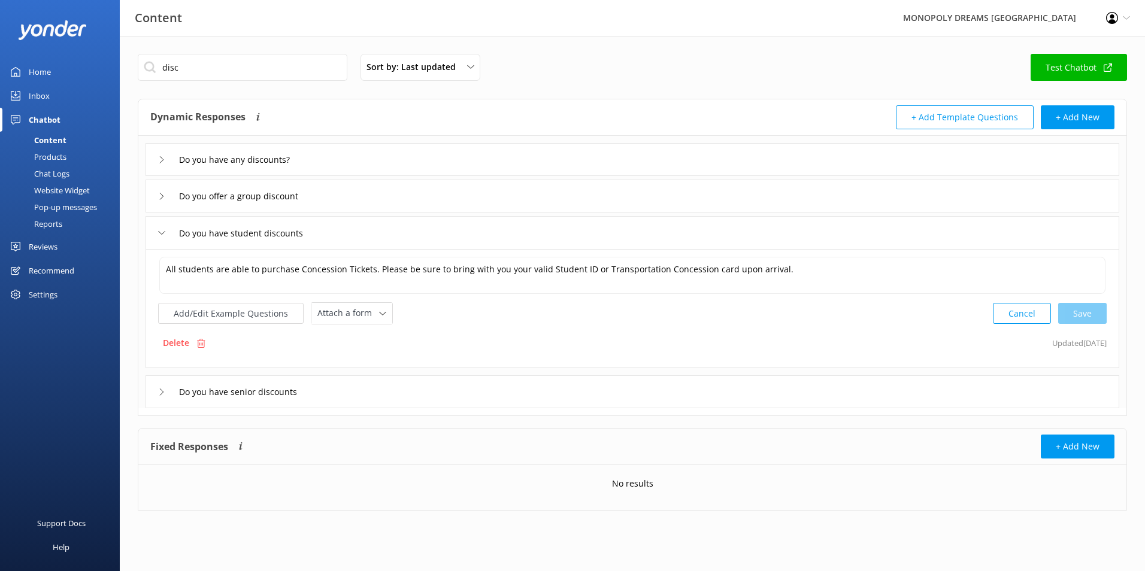
click at [478, 388] on div "Do you have senior discounts" at bounding box center [633, 391] width 974 height 33
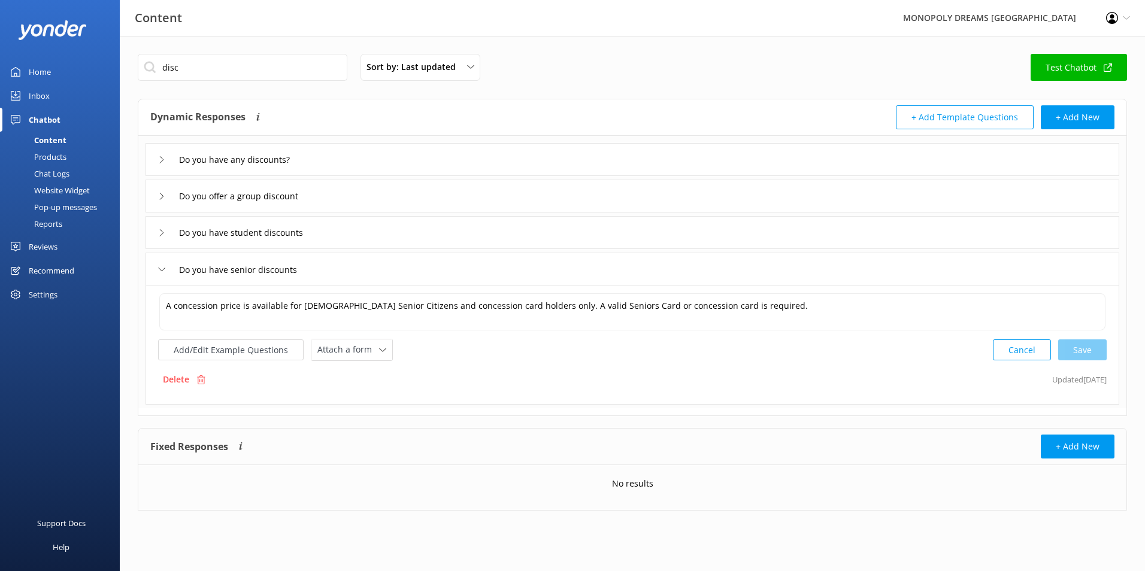
click at [477, 158] on div "Do you have any discounts?" at bounding box center [633, 159] width 974 height 33
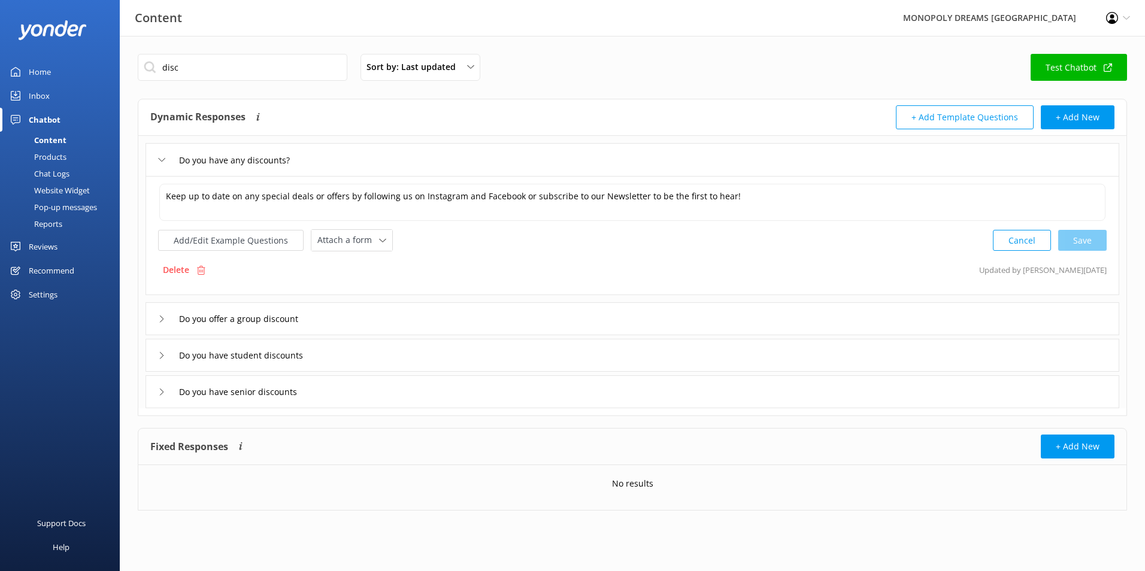
click at [24, 98] on link "Inbox" at bounding box center [60, 96] width 120 height 24
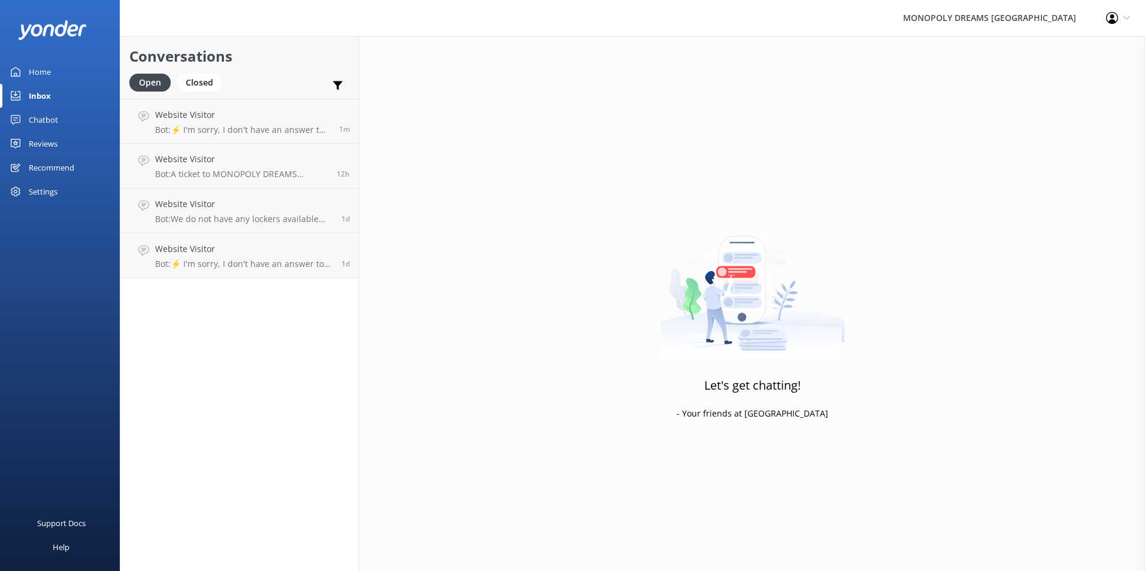
click at [42, 77] on div "Home" at bounding box center [40, 72] width 22 height 24
